Goal: Task Accomplishment & Management: Use online tool/utility

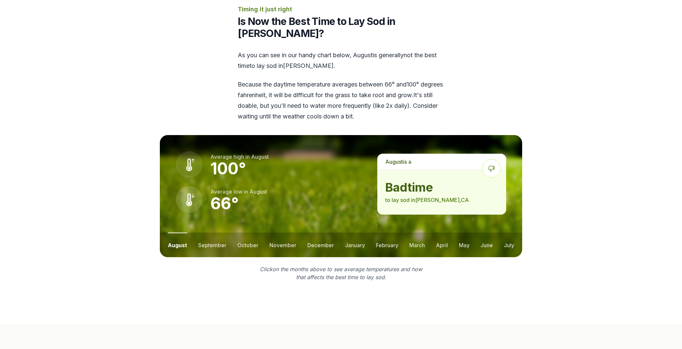
scroll to position [862, 0]
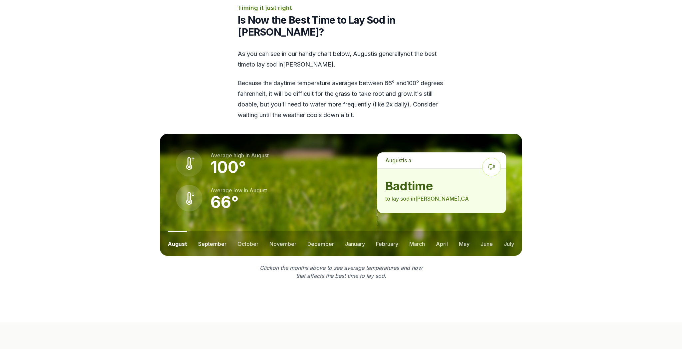
click at [208, 231] on button "september" at bounding box center [212, 243] width 28 height 25
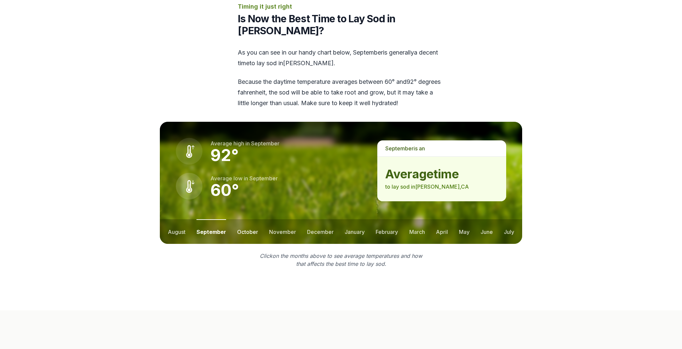
click at [249, 219] on button "october" at bounding box center [247, 231] width 21 height 25
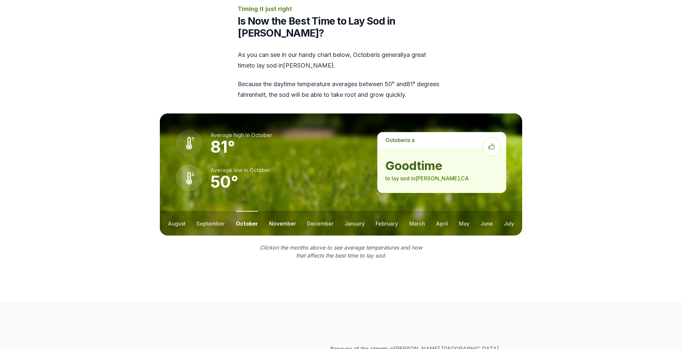
click at [278, 211] on button "november" at bounding box center [282, 223] width 27 height 25
click at [320, 211] on button "december" at bounding box center [320, 223] width 27 height 25
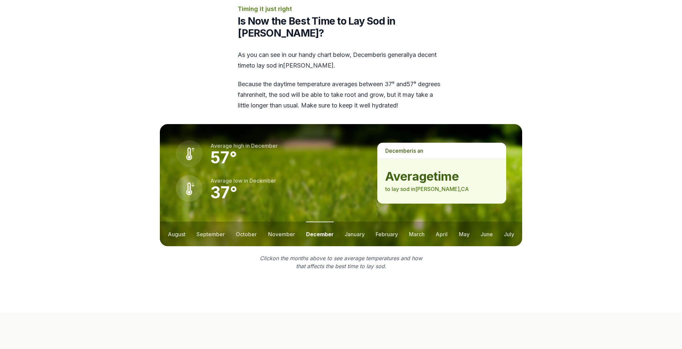
drag, startPoint x: 357, startPoint y: 200, endPoint x: 366, endPoint y: 200, distance: 9.7
click at [356, 222] on button "january" at bounding box center [355, 234] width 20 height 25
click at [383, 222] on button "february" at bounding box center [387, 234] width 22 height 25
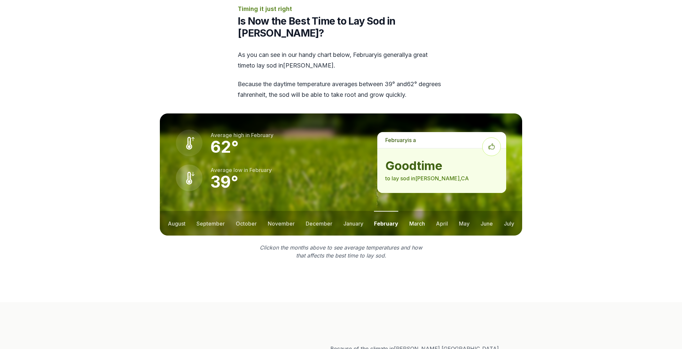
click at [414, 211] on button "march" at bounding box center [417, 223] width 16 height 25
click at [211, 211] on button "september" at bounding box center [211, 223] width 28 height 25
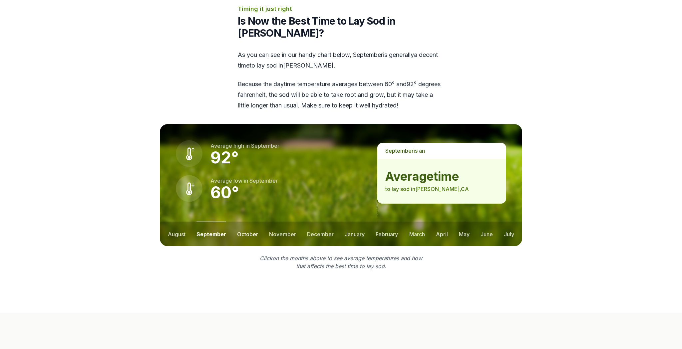
click at [237, 222] on button "october" at bounding box center [247, 234] width 21 height 25
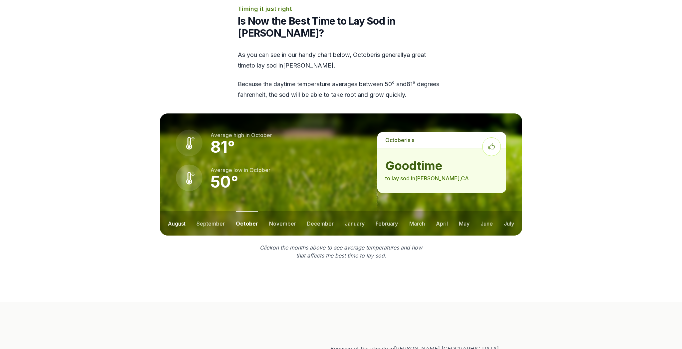
click at [178, 211] on button "august" at bounding box center [177, 223] width 18 height 25
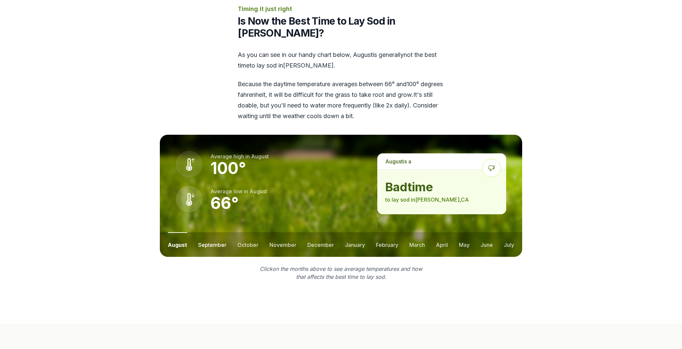
click at [212, 232] on button "september" at bounding box center [212, 244] width 28 height 25
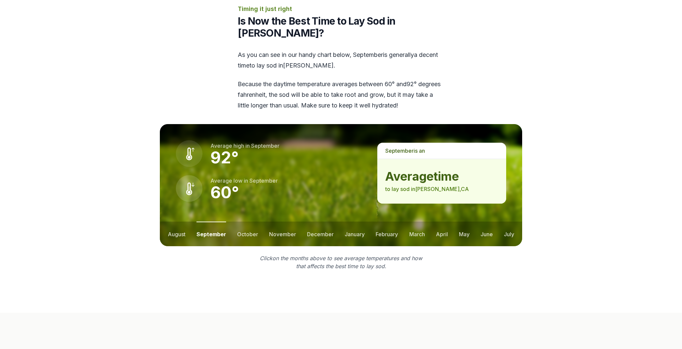
click at [249, 222] on button "october" at bounding box center [247, 234] width 21 height 25
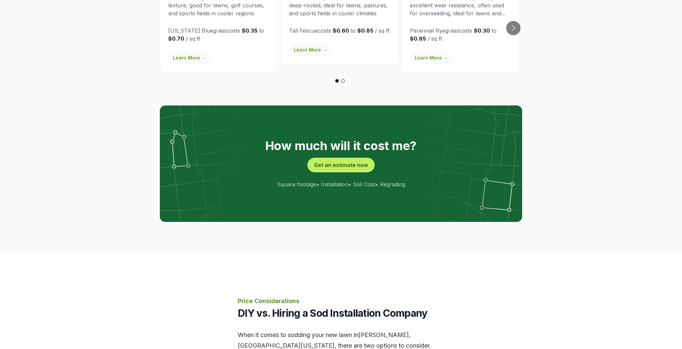
scroll to position [1272, 0]
click at [355, 158] on button "Get an estimate now" at bounding box center [340, 165] width 67 height 15
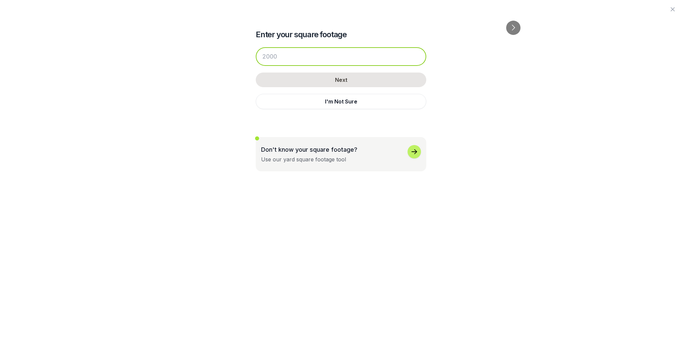
drag, startPoint x: 314, startPoint y: 54, endPoint x: 249, endPoint y: 57, distance: 64.4
click at [249, 57] on div "Enter your square footage Next I'm Not Sure Don't know your square footage? Use…" at bounding box center [341, 86] width 362 height 172
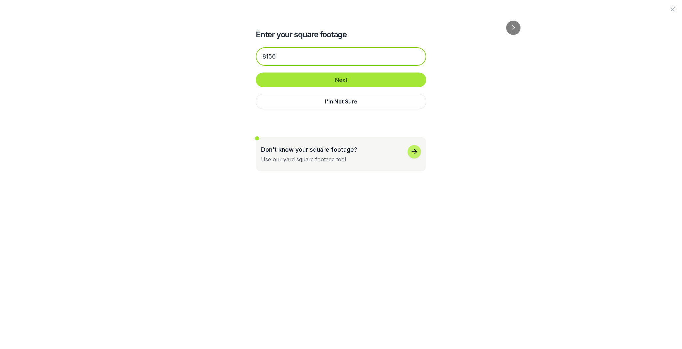
type input "8156"
click at [343, 81] on button "Next" at bounding box center [341, 80] width 171 height 15
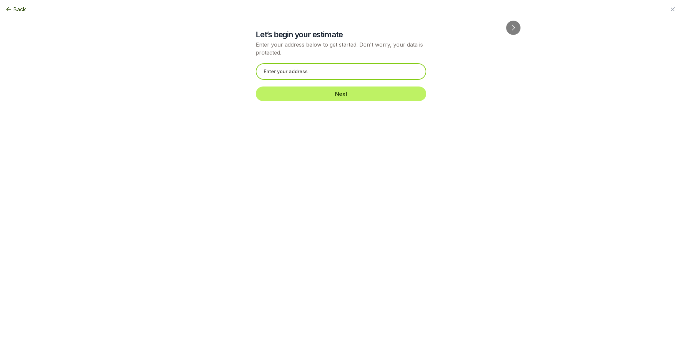
click at [328, 76] on input "text" at bounding box center [341, 71] width 171 height 17
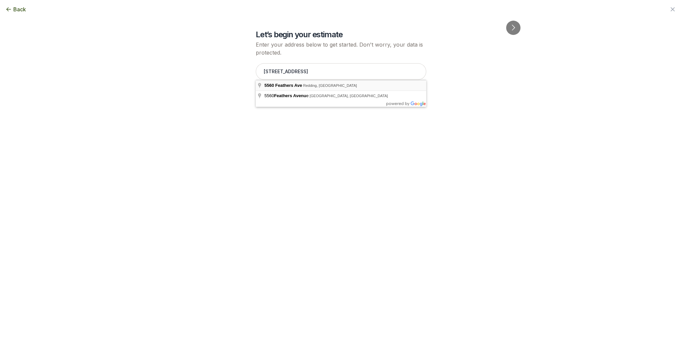
type input "[STREET_ADDRESS]"
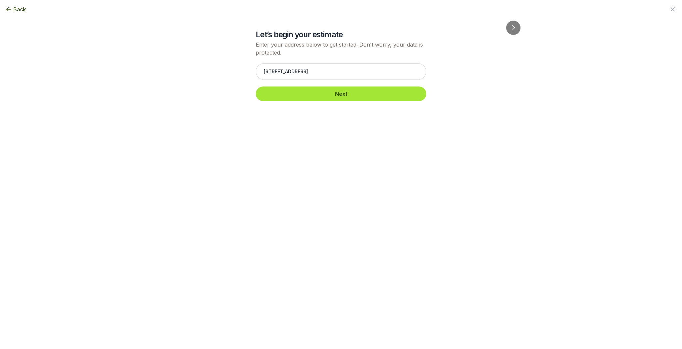
click at [314, 90] on button "Next" at bounding box center [341, 94] width 171 height 15
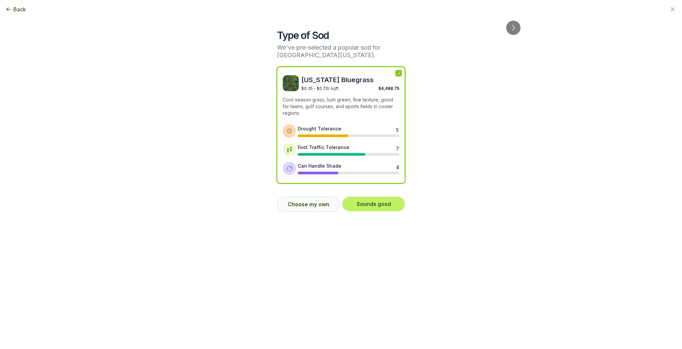
click at [316, 202] on button "Choose my own" at bounding box center [308, 204] width 63 height 15
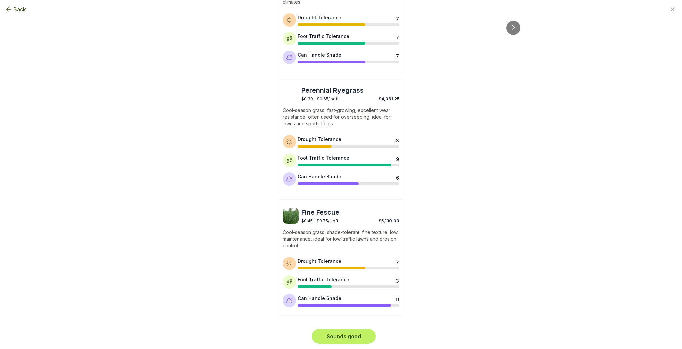
scroll to position [233, 0]
click at [356, 338] on button "Sounds good" at bounding box center [344, 337] width 64 height 15
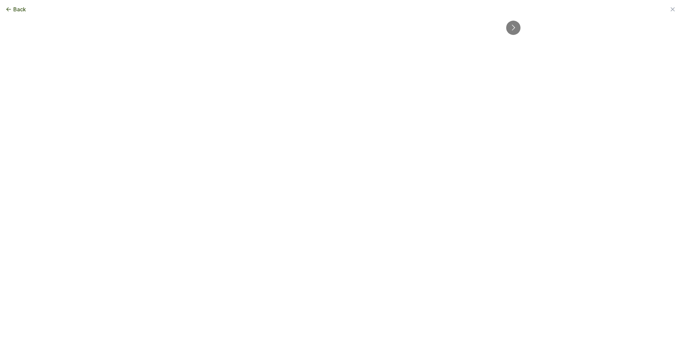
scroll to position [0, 0]
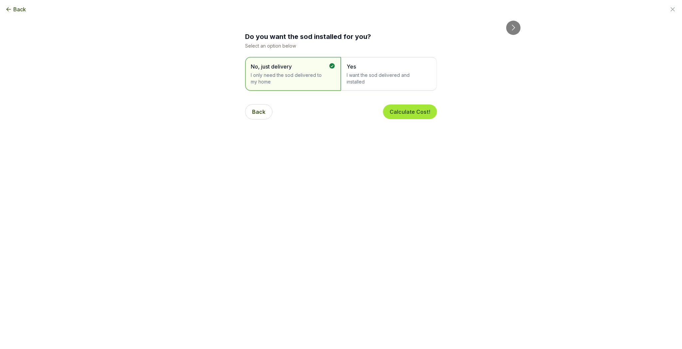
click at [417, 112] on button "Calculate Cost!" at bounding box center [410, 112] width 54 height 15
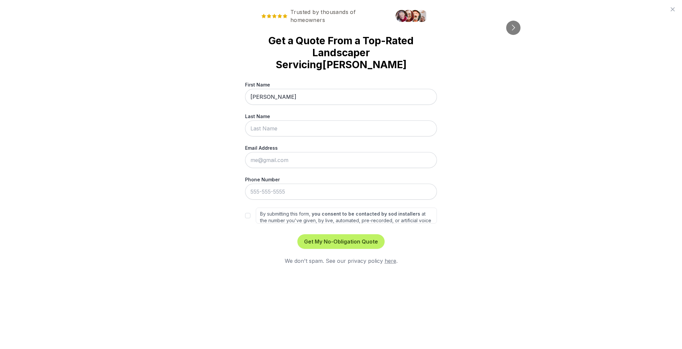
type input "[PERSON_NAME]"
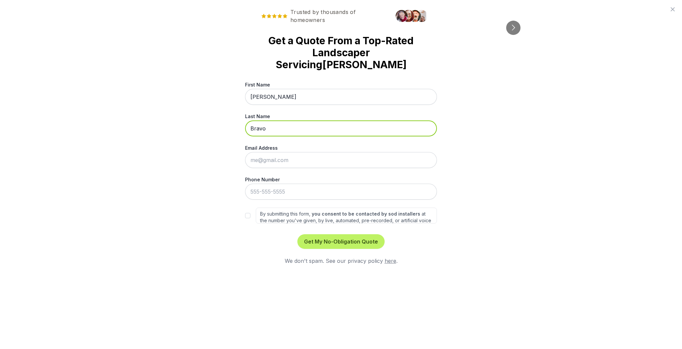
type input "Bravo"
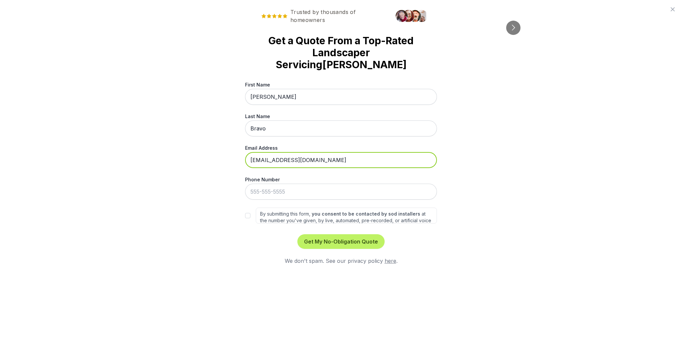
type input "[EMAIL_ADDRESS][DOMAIN_NAME]"
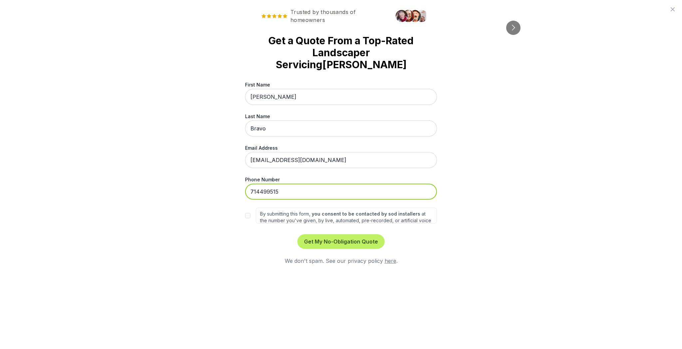
type input "[PHONE_NUMBER]"
click at [249, 213] on input "By submitting this form, you consent to be contacted by sod installers at the n…" at bounding box center [247, 215] width 5 height 5
checkbox input "true"
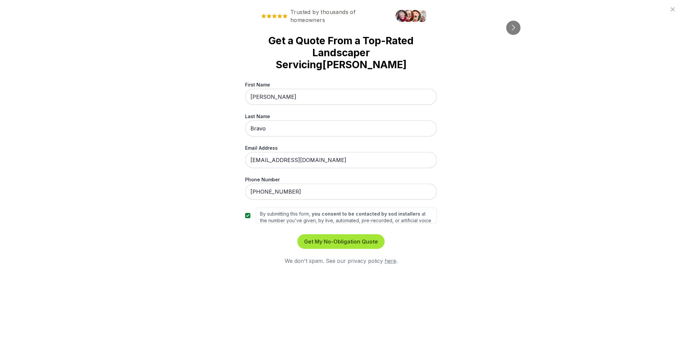
click at [337, 234] on button "Get My No-Obligation Quote" at bounding box center [340, 241] width 87 height 15
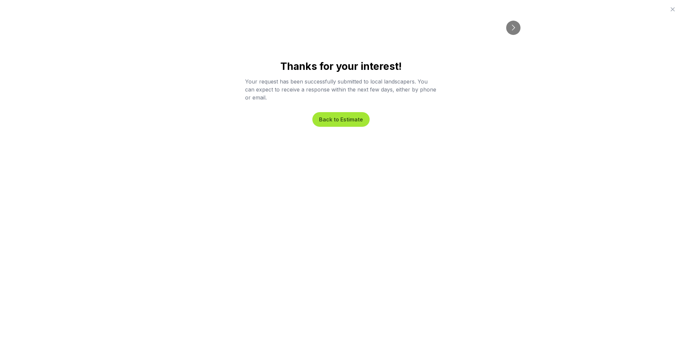
click at [341, 119] on button "Back to Estimate" at bounding box center [340, 119] width 57 height 15
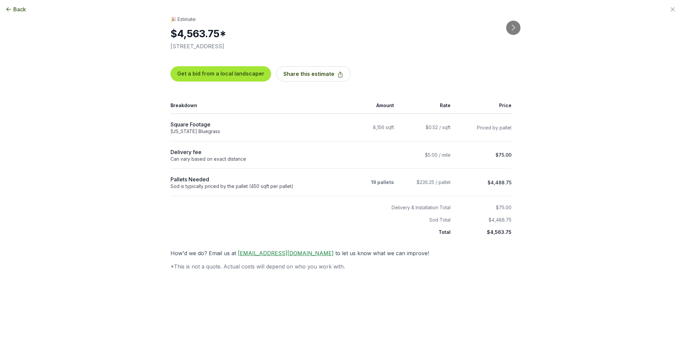
click at [244, 78] on button "Get a bid from a local landscaper" at bounding box center [221, 73] width 101 height 15
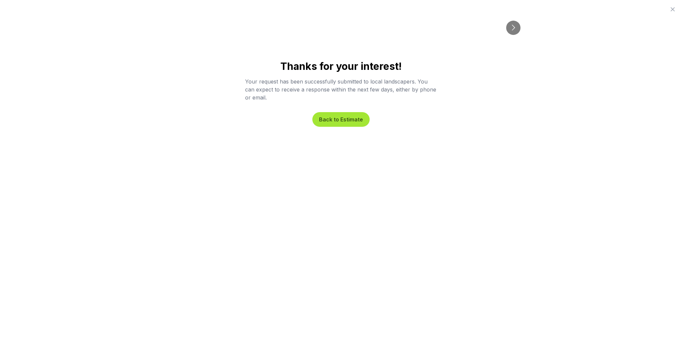
click at [336, 121] on button "Back to Estimate" at bounding box center [340, 119] width 57 height 15
